Goal: Task Accomplishment & Management: Complete application form

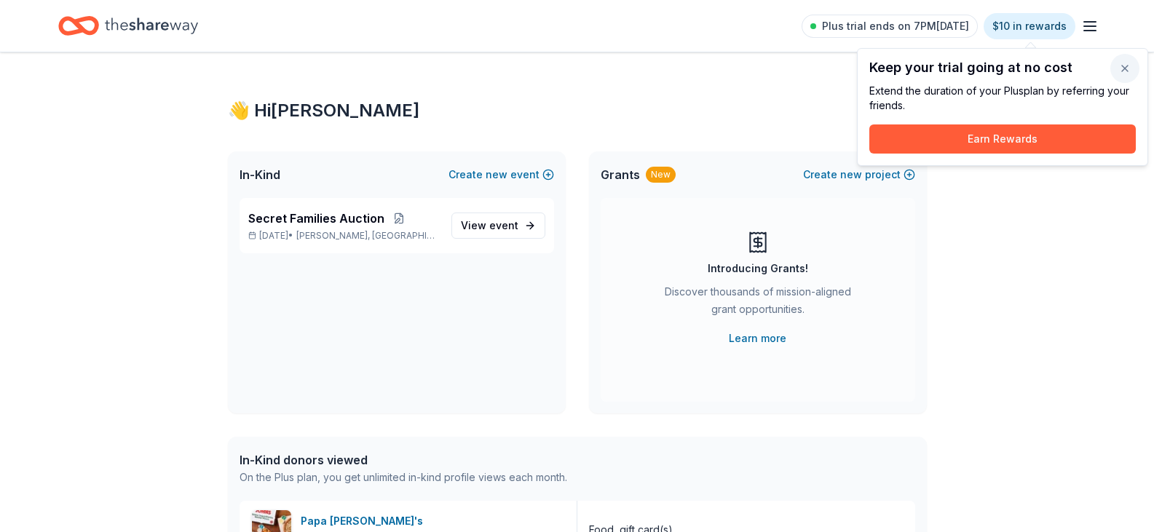
click at [1129, 68] on button "button" at bounding box center [1125, 68] width 29 height 29
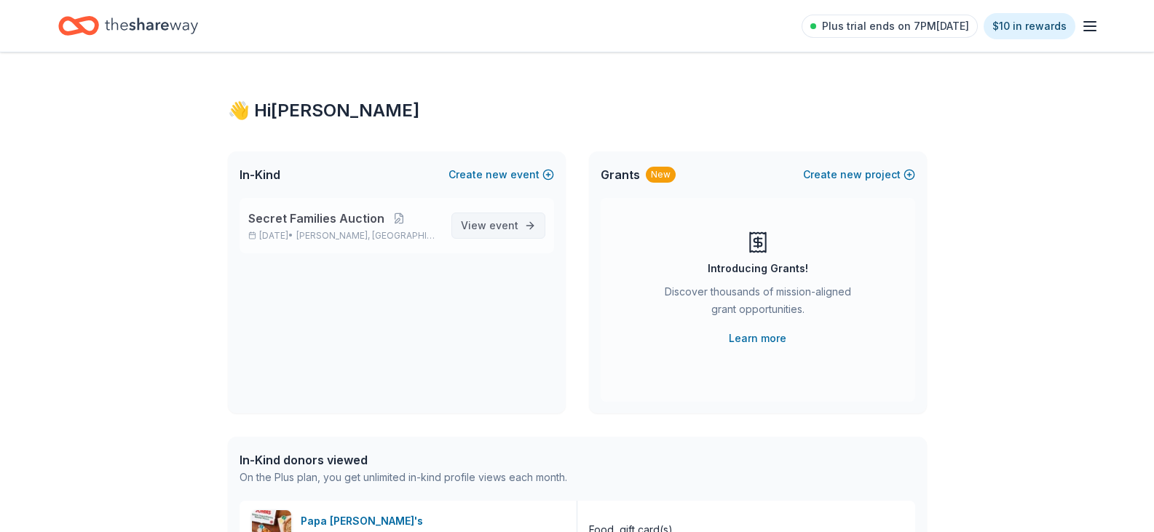
click at [507, 224] on span "event" at bounding box center [503, 225] width 29 height 12
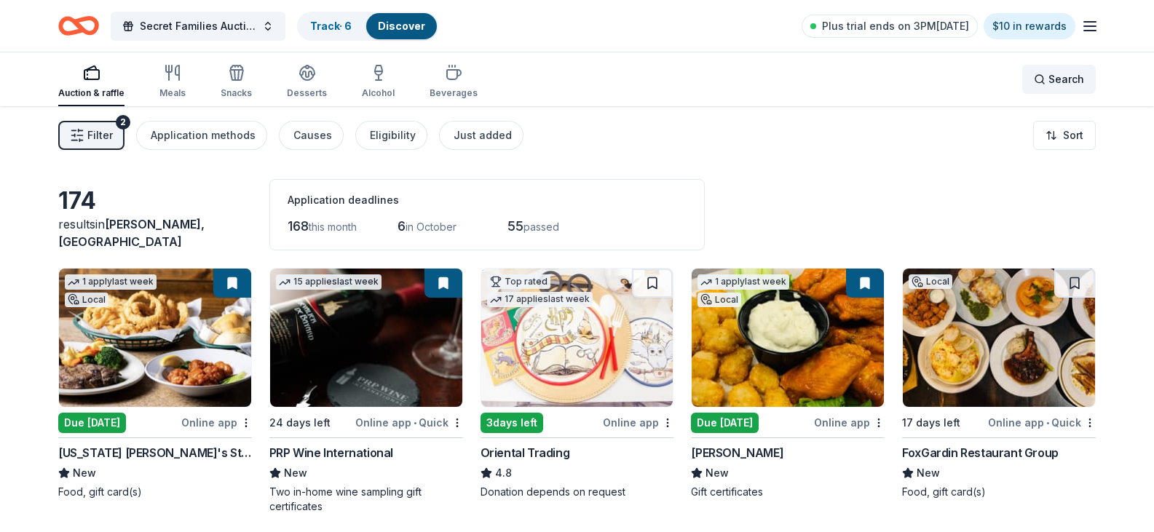
click at [1039, 77] on div "Search" at bounding box center [1059, 79] width 50 height 17
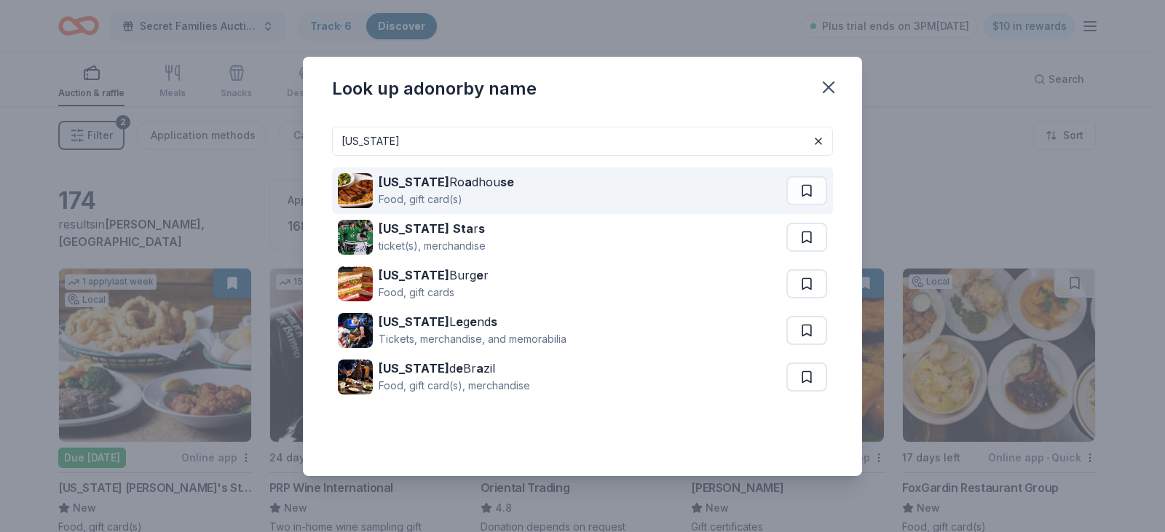
type input "texas"
click at [434, 193] on div "Food, gift card(s)" at bounding box center [446, 199] width 135 height 17
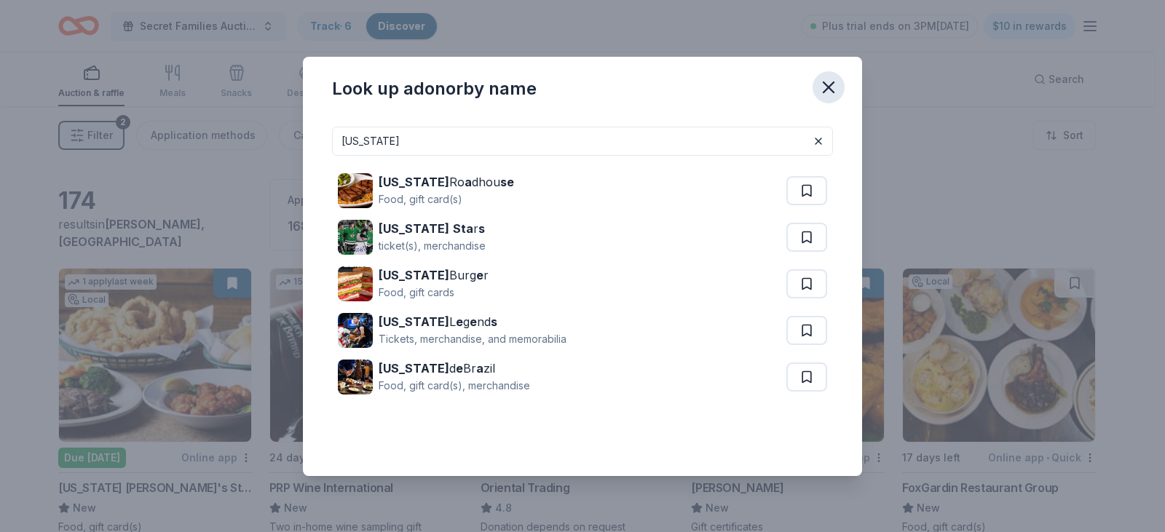
click at [830, 88] on icon "button" at bounding box center [829, 87] width 10 height 10
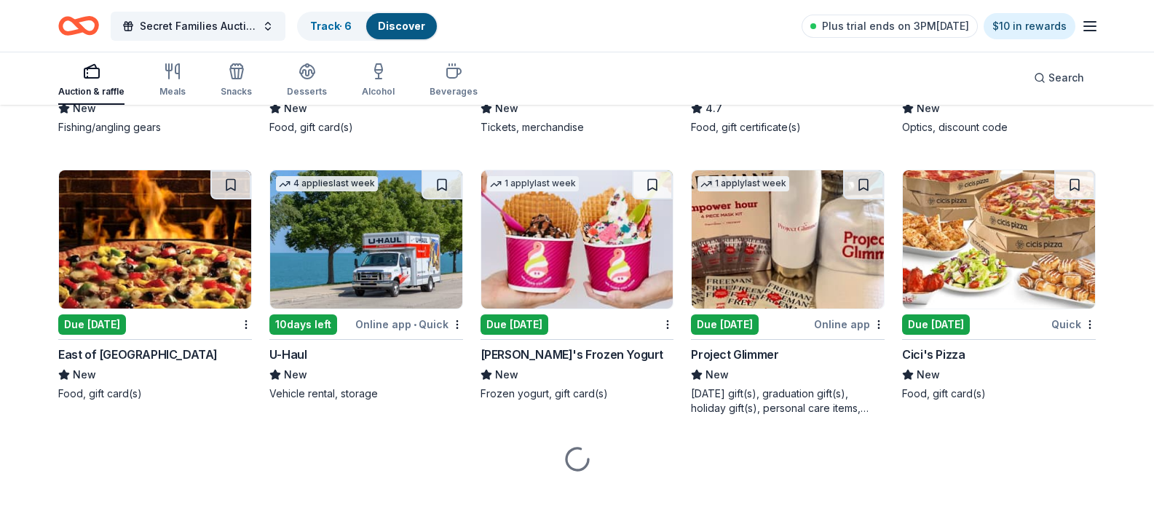
scroll to position [5111, 0]
click at [337, 68] on div "Due [DATE]" at bounding box center [303, 58] width 68 height 20
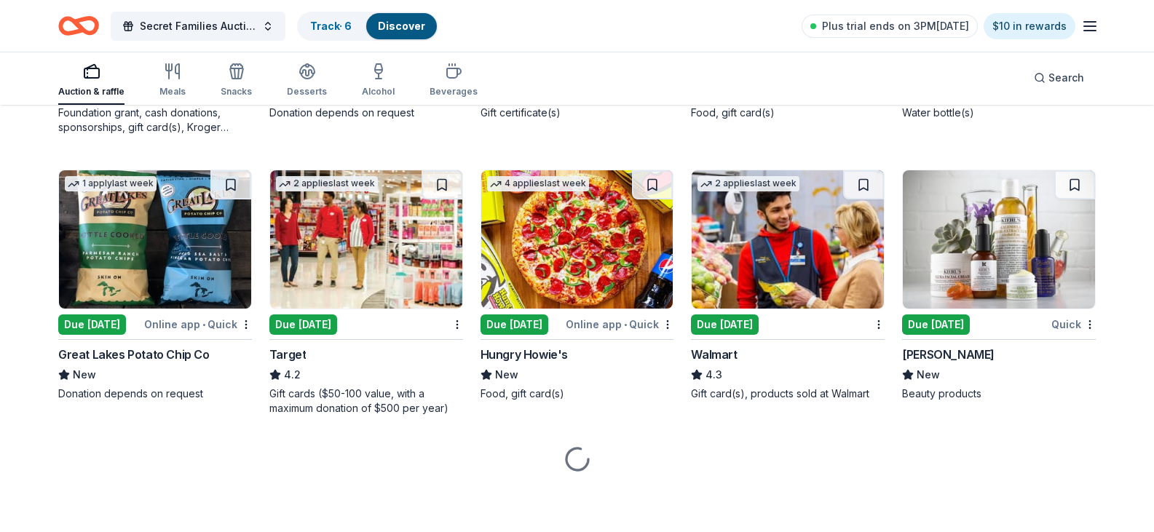
scroll to position [6066, 0]
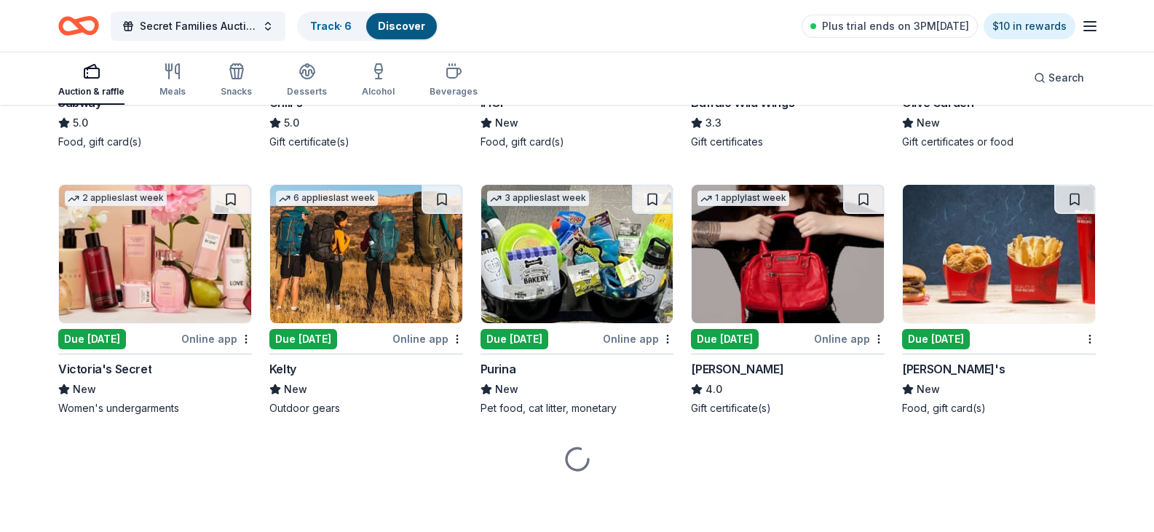
scroll to position [6917, 0]
click at [108, 83] on div "Due [DATE]" at bounding box center [92, 73] width 68 height 20
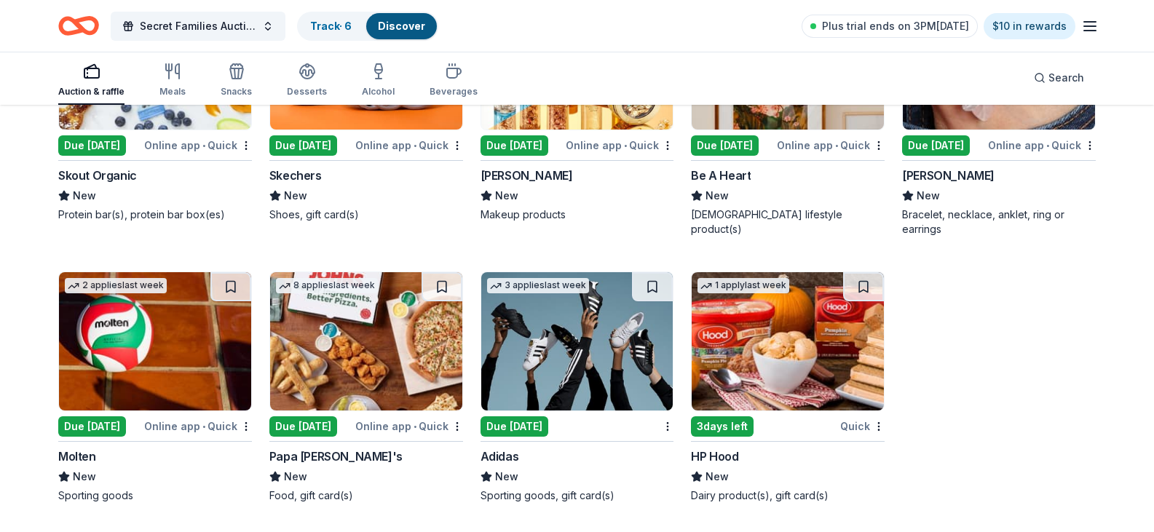
scroll to position [10342, 0]
click at [335, 20] on link "Track · 6" at bounding box center [331, 26] width 42 height 12
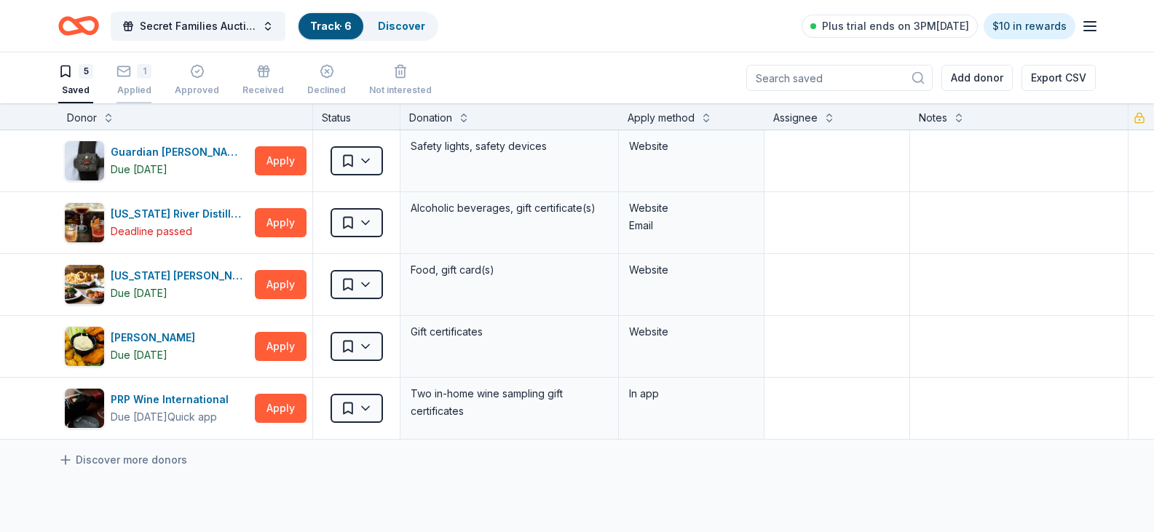
click at [141, 80] on div "1 Applied" at bounding box center [134, 80] width 35 height 32
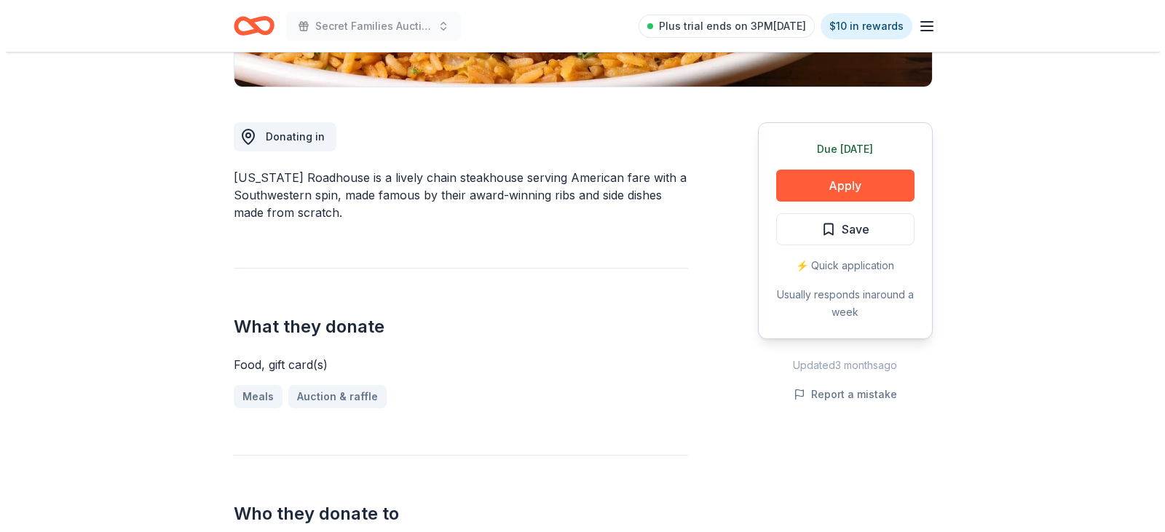
scroll to position [364, 0]
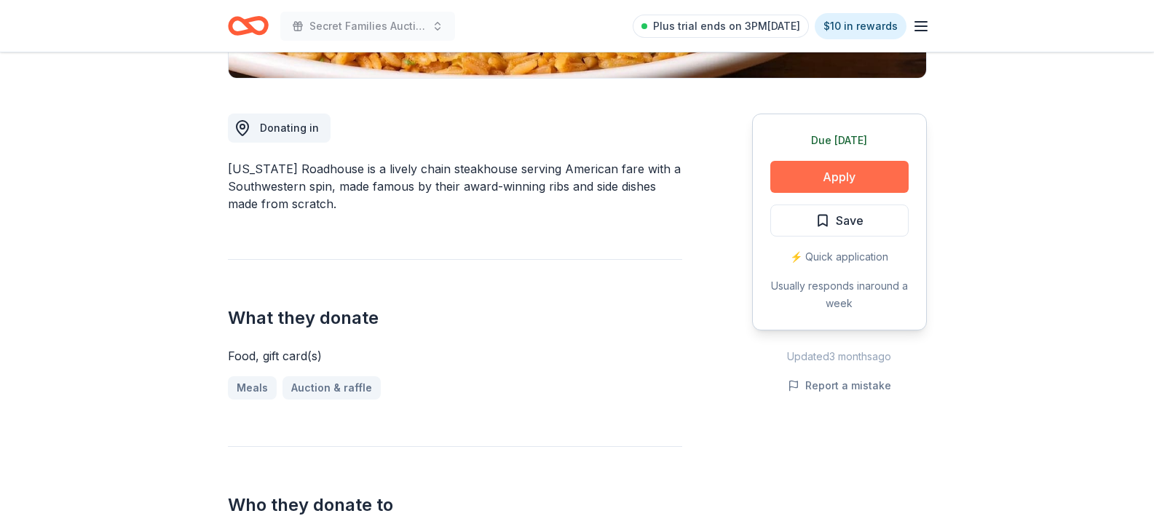
click at [845, 181] on button "Apply" at bounding box center [840, 177] width 138 height 32
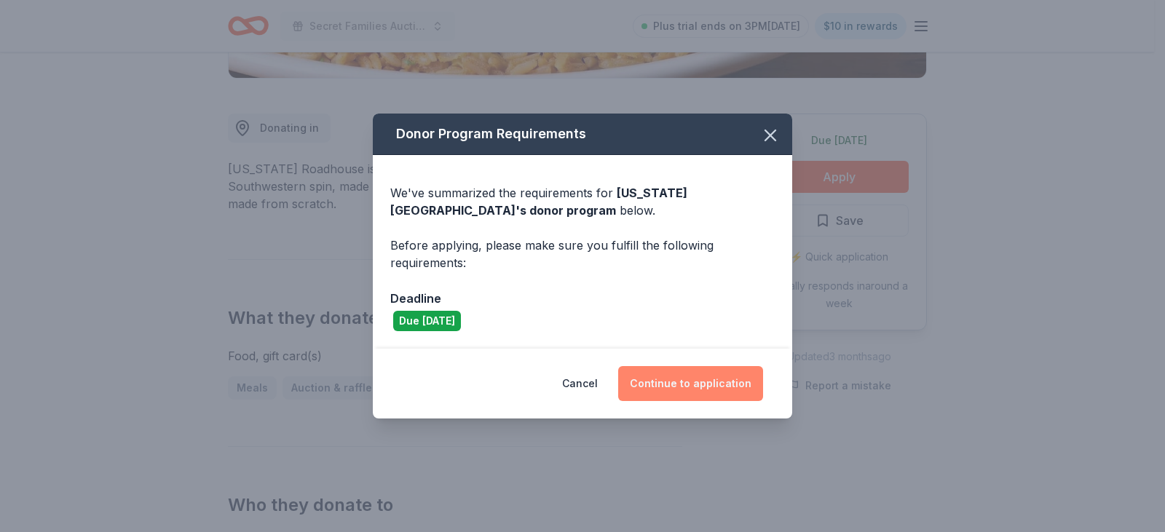
click at [715, 380] on button "Continue to application" at bounding box center [690, 383] width 145 height 35
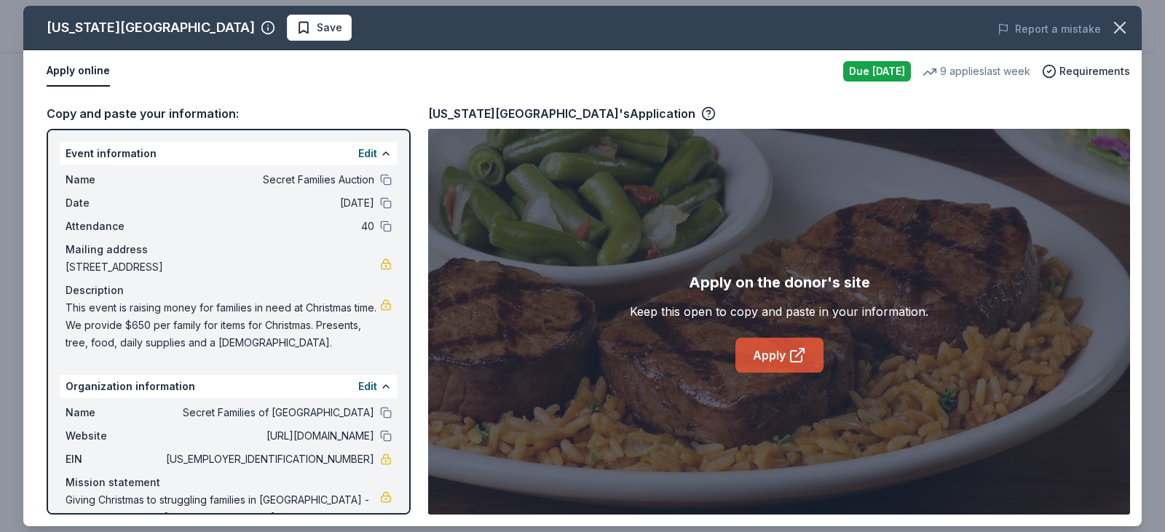
click at [783, 353] on link "Apply" at bounding box center [780, 355] width 88 height 35
click at [755, 357] on link "Apply" at bounding box center [780, 355] width 88 height 35
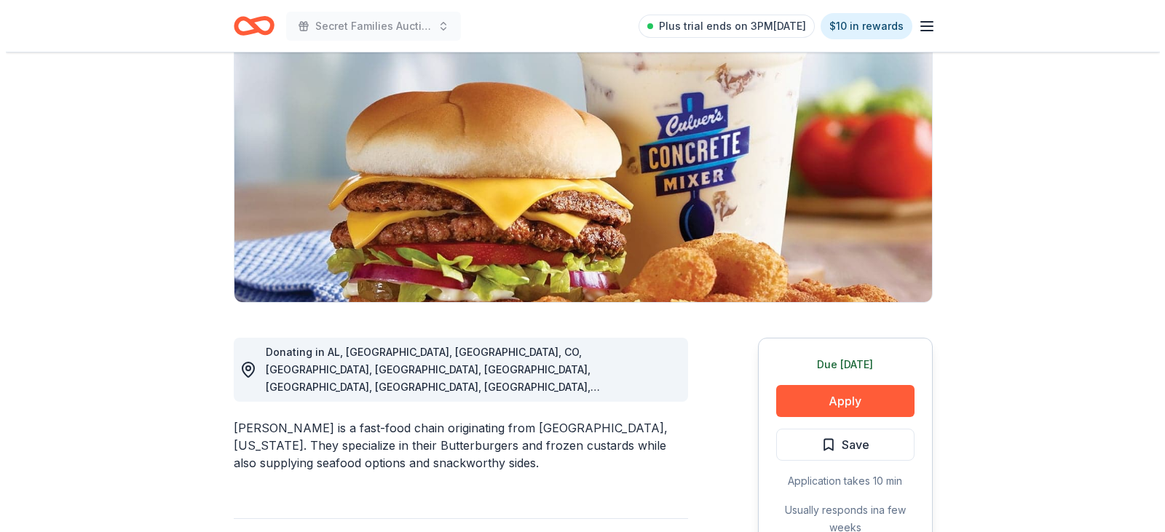
scroll to position [146, 0]
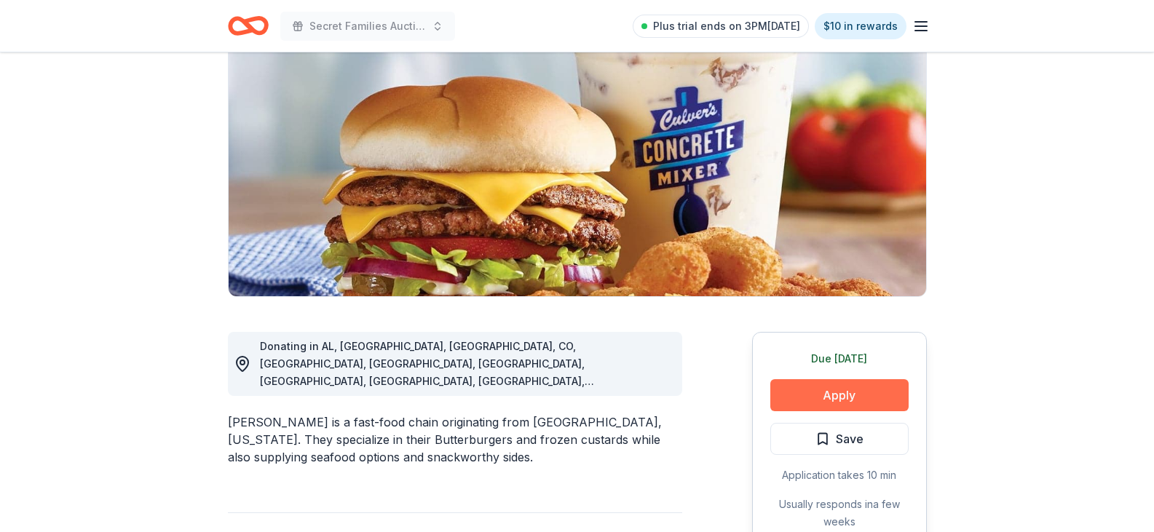
click at [819, 390] on button "Apply" at bounding box center [840, 395] width 138 height 32
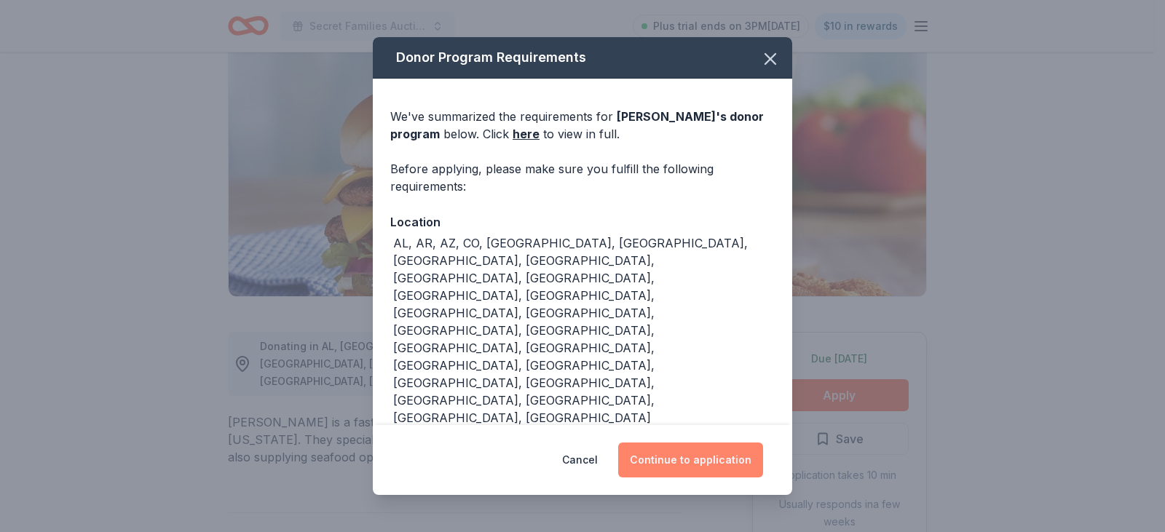
click at [695, 458] on button "Continue to application" at bounding box center [690, 460] width 145 height 35
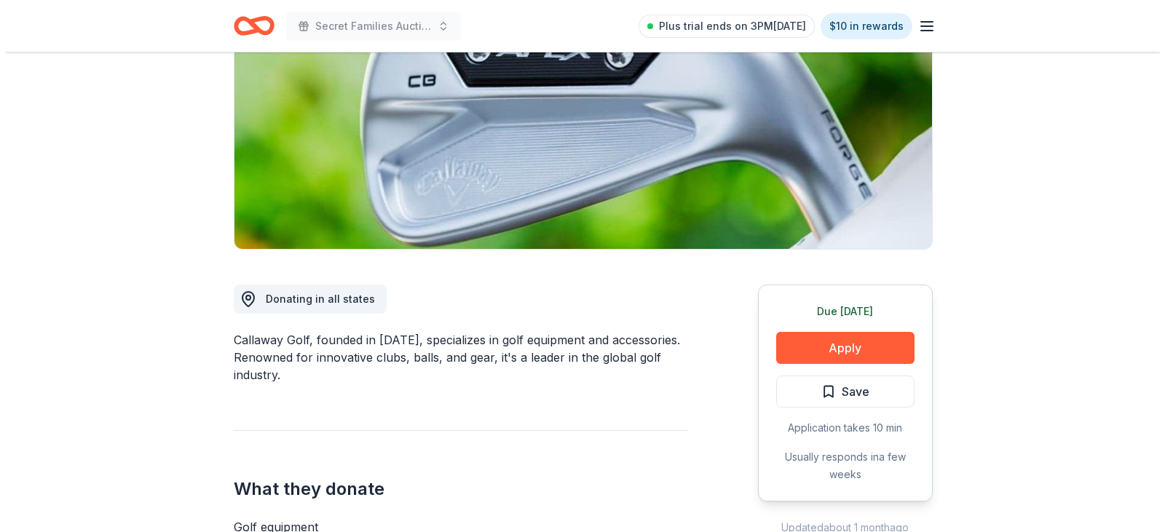
scroll to position [219, 0]
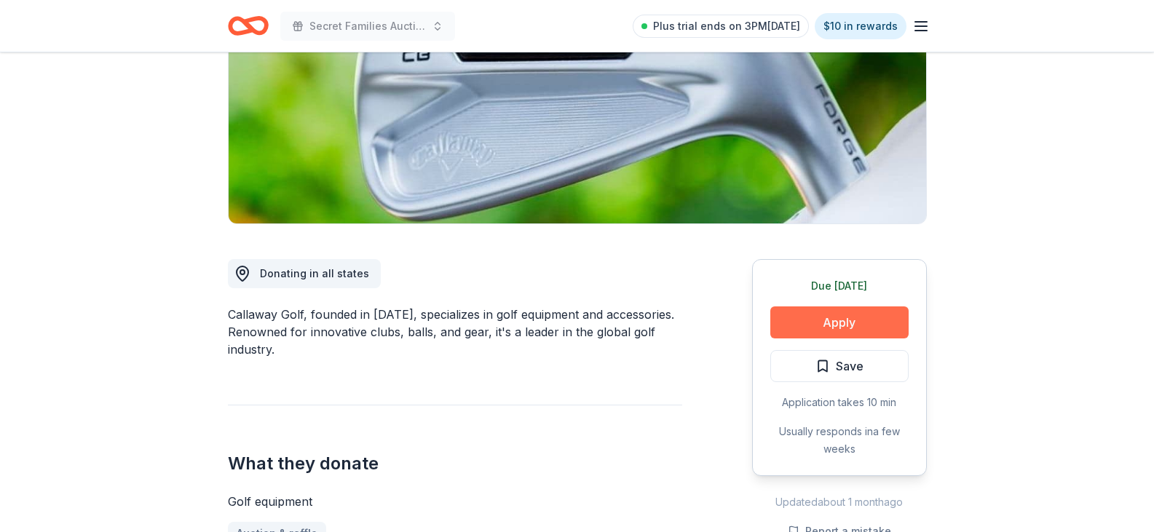
click at [822, 315] on button "Apply" at bounding box center [840, 323] width 138 height 32
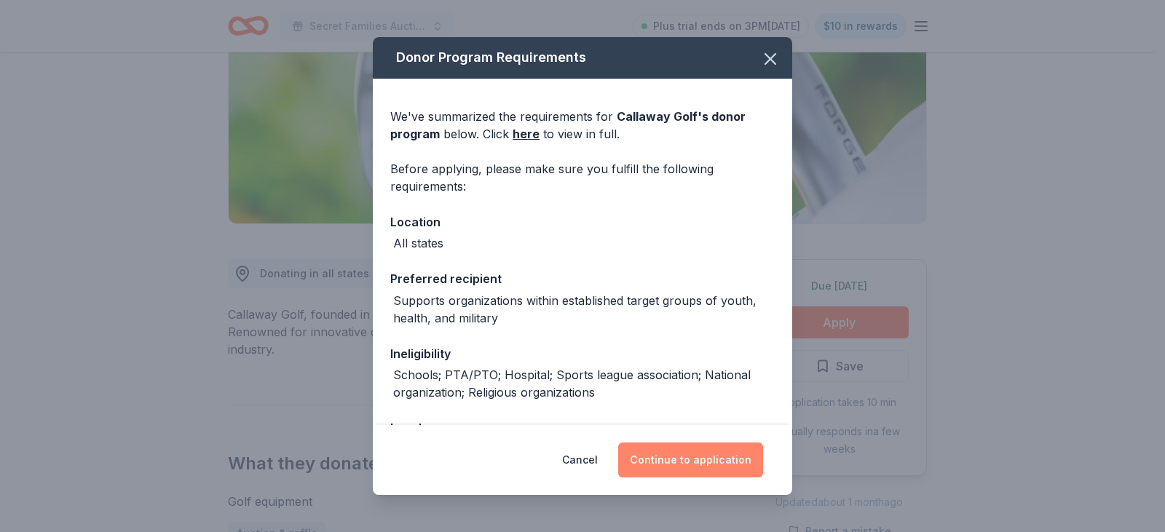
click at [693, 452] on button "Continue to application" at bounding box center [690, 460] width 145 height 35
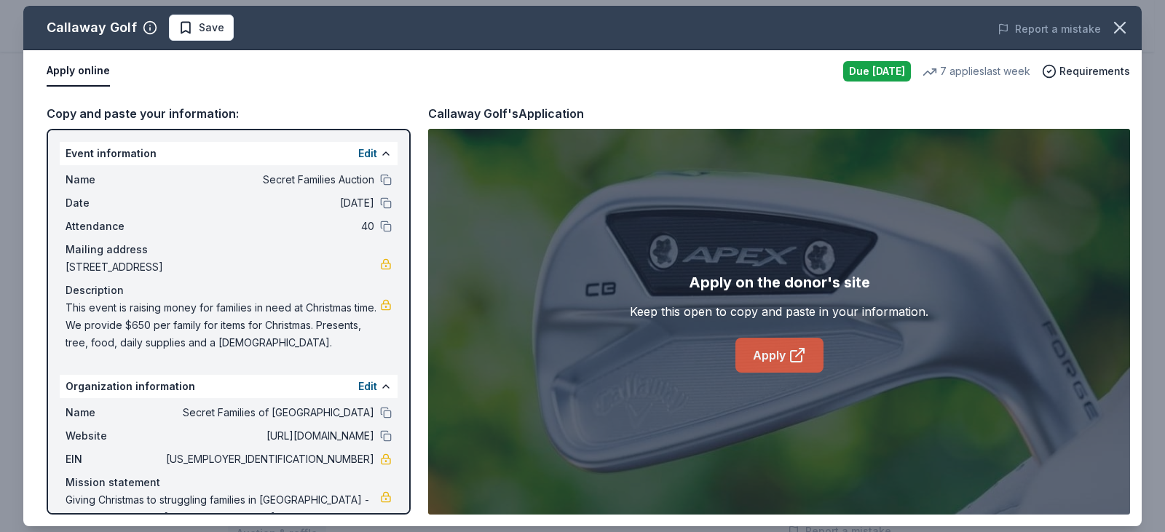
click at [789, 361] on icon at bounding box center [797, 355] width 17 height 17
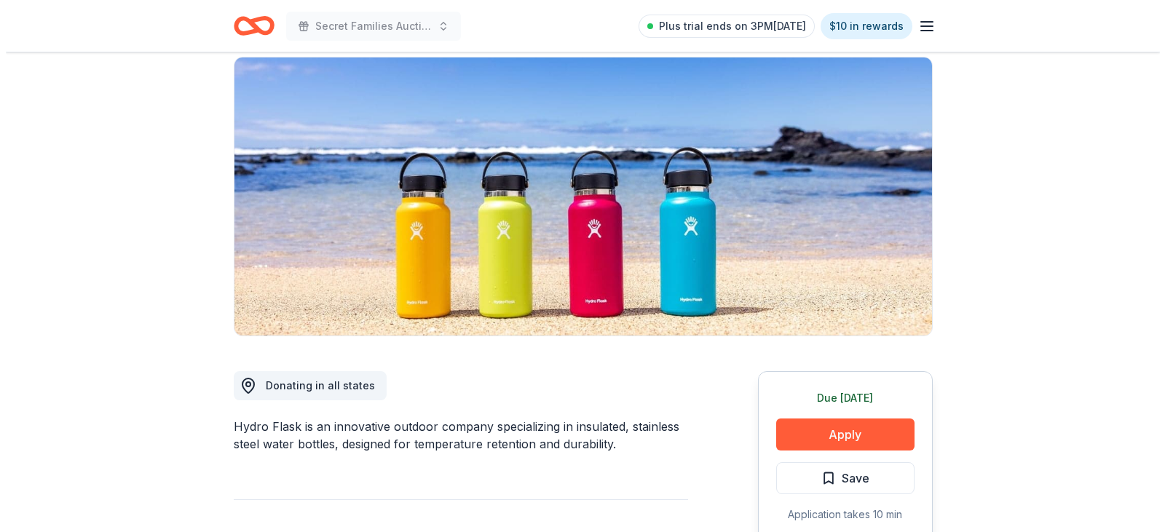
scroll to position [146, 0]
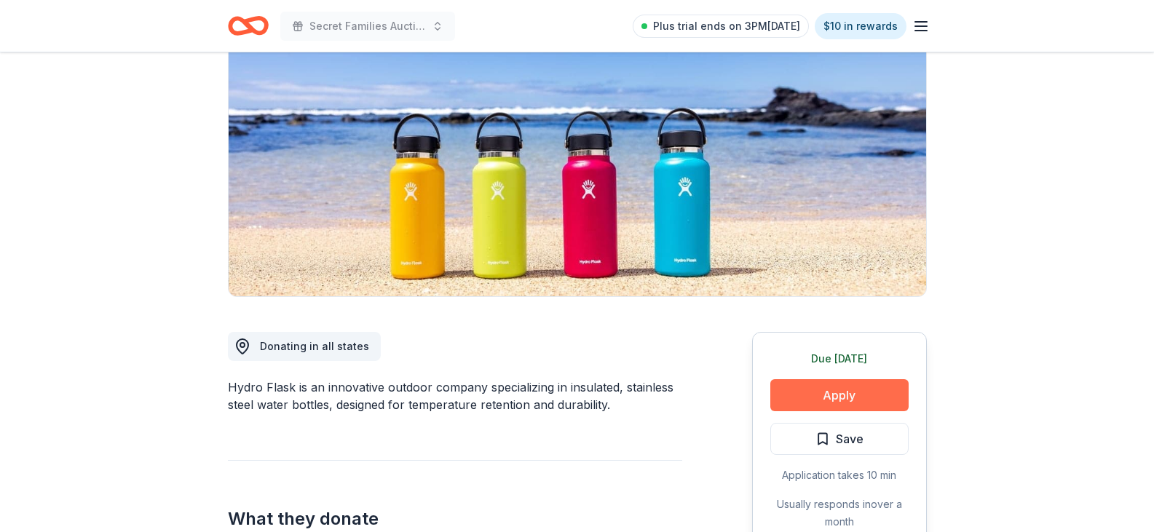
click at [856, 393] on button "Apply" at bounding box center [840, 395] width 138 height 32
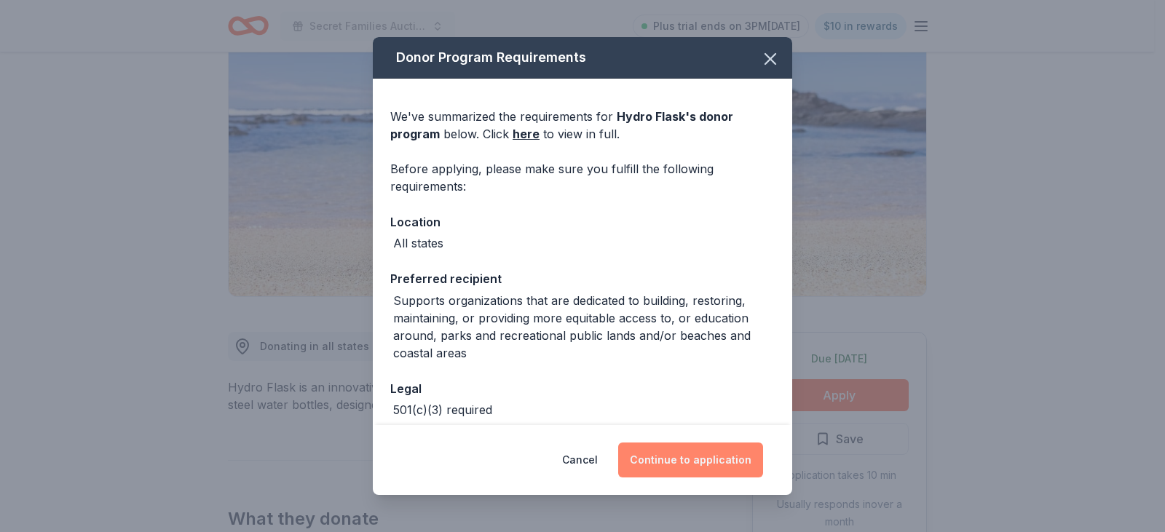
click at [716, 457] on button "Continue to application" at bounding box center [690, 460] width 145 height 35
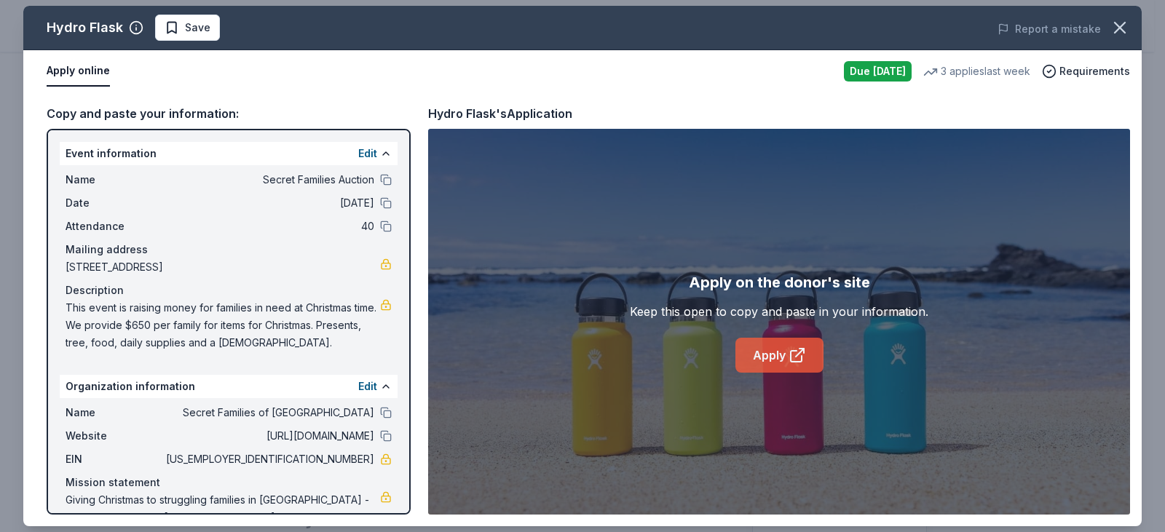
click at [782, 347] on link "Apply" at bounding box center [780, 355] width 88 height 35
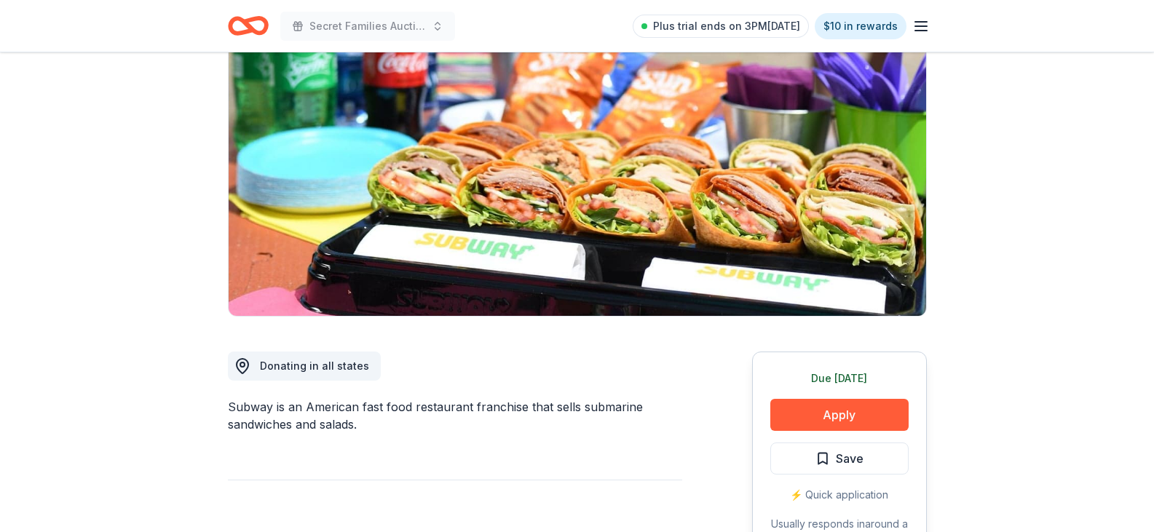
scroll to position [146, 0]
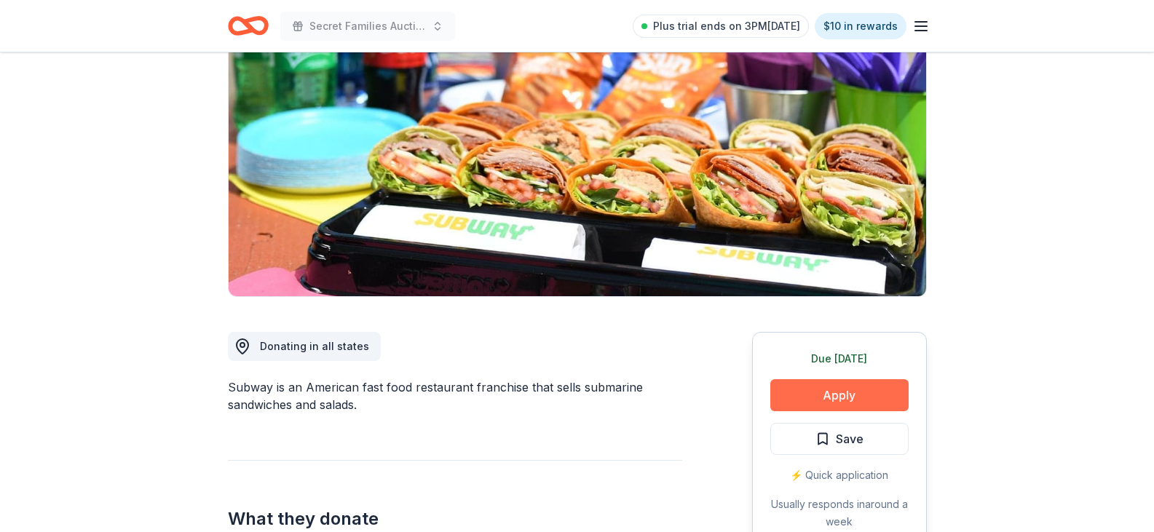
click at [841, 389] on button "Apply" at bounding box center [840, 395] width 138 height 32
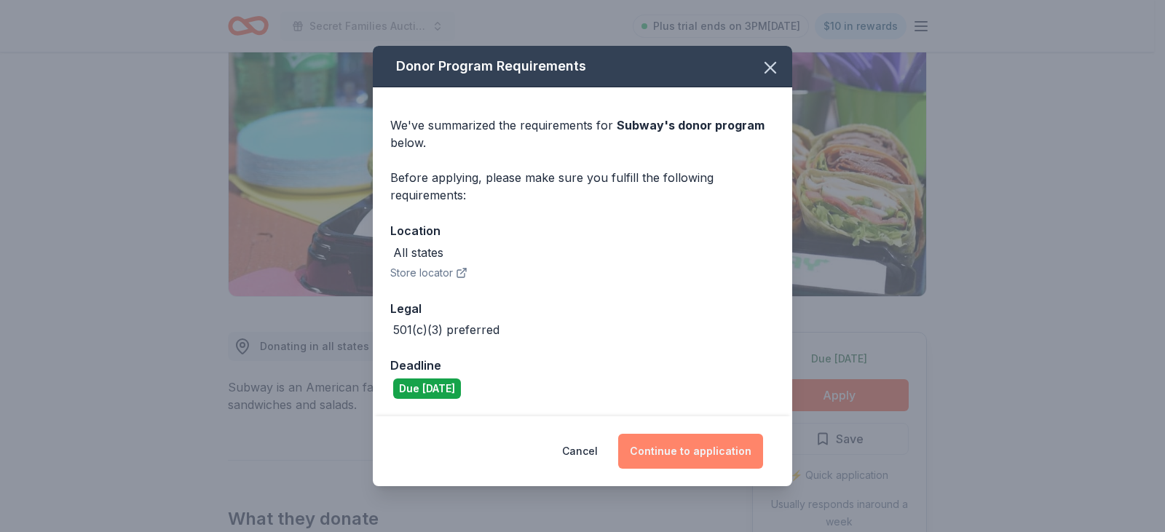
click at [686, 444] on button "Continue to application" at bounding box center [690, 451] width 145 height 35
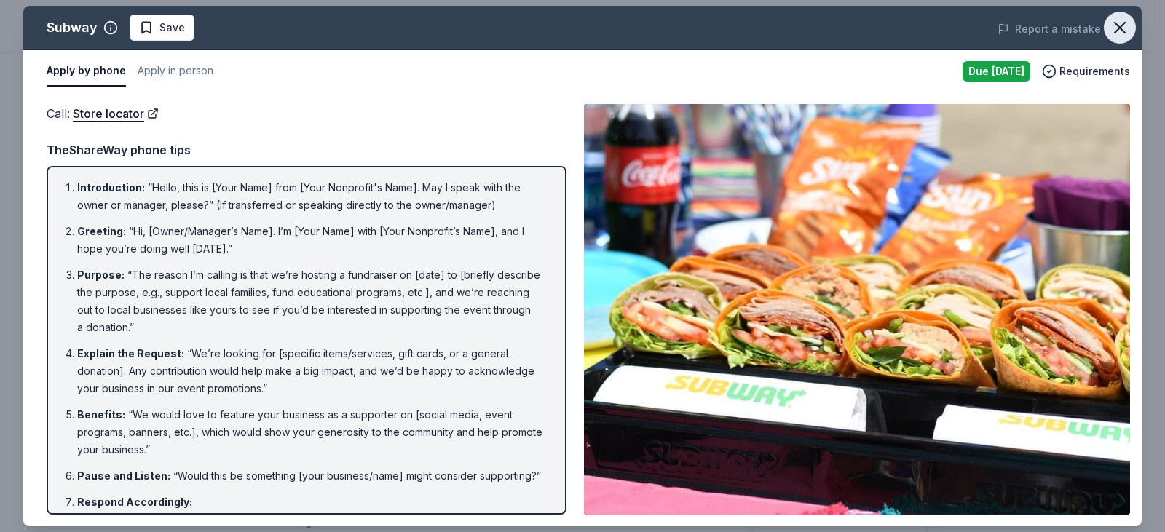
click at [1119, 27] on icon "button" at bounding box center [1120, 28] width 10 height 10
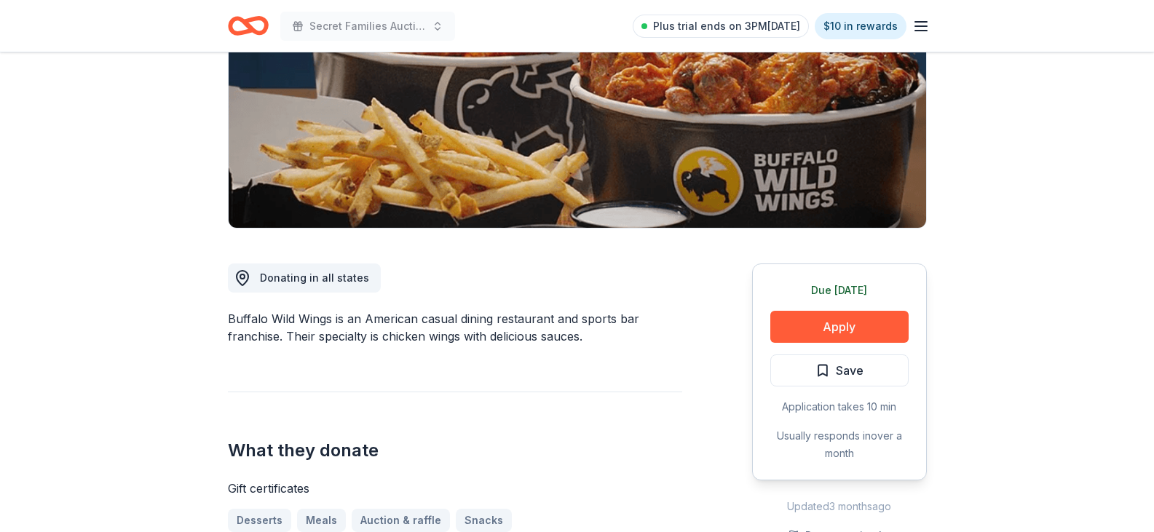
scroll to position [219, 0]
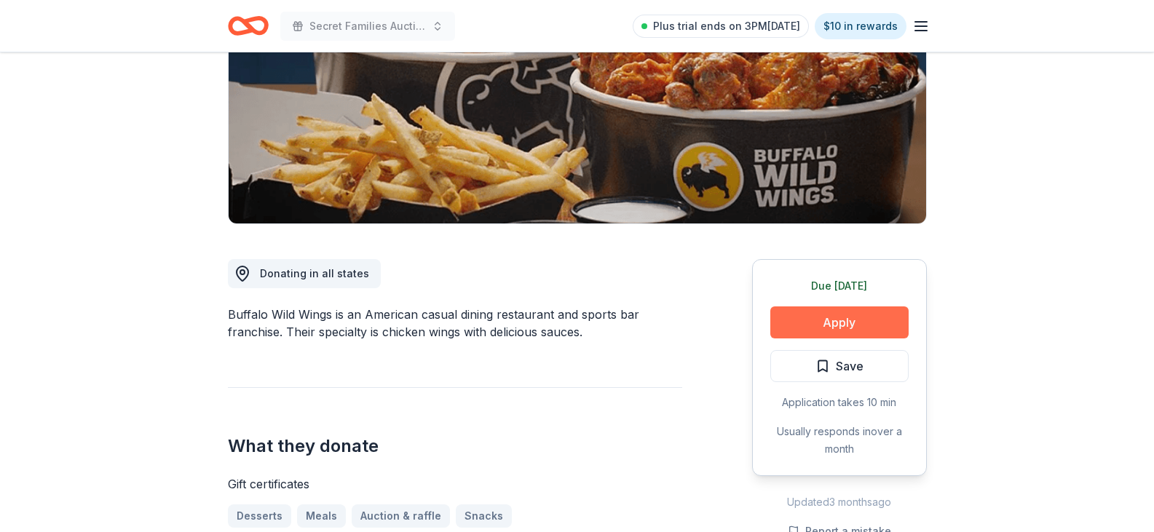
click at [864, 318] on button "Apply" at bounding box center [840, 323] width 138 height 32
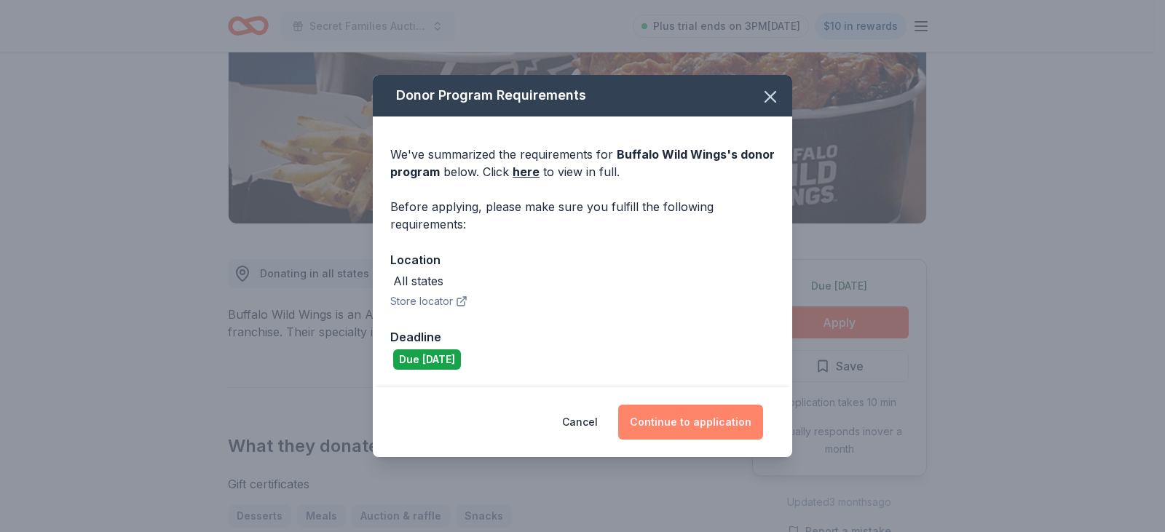
click at [727, 428] on button "Continue to application" at bounding box center [690, 422] width 145 height 35
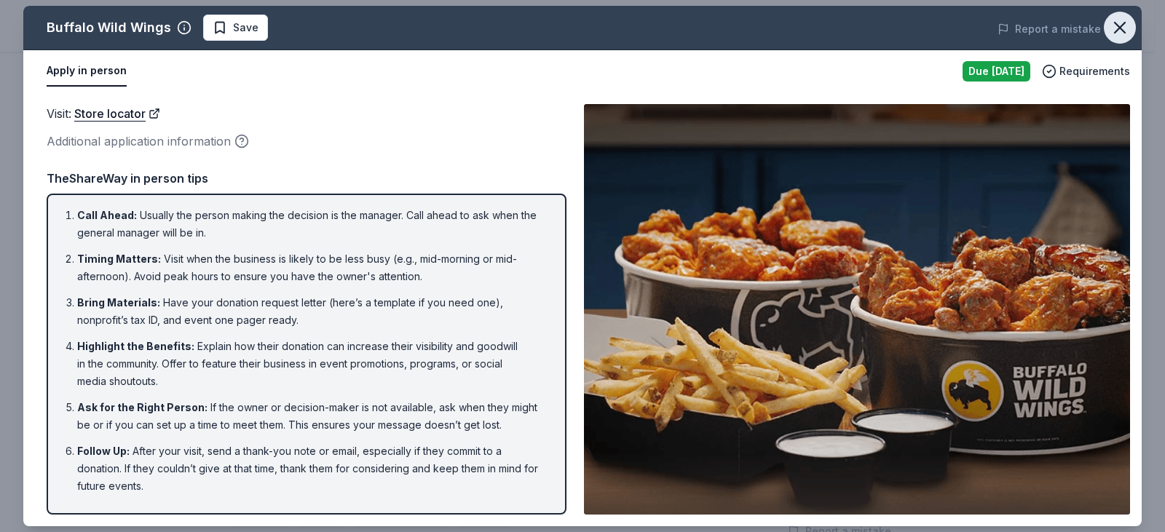
click at [1130, 19] on button "button" at bounding box center [1120, 28] width 32 height 32
